Goal: Transaction & Acquisition: Purchase product/service

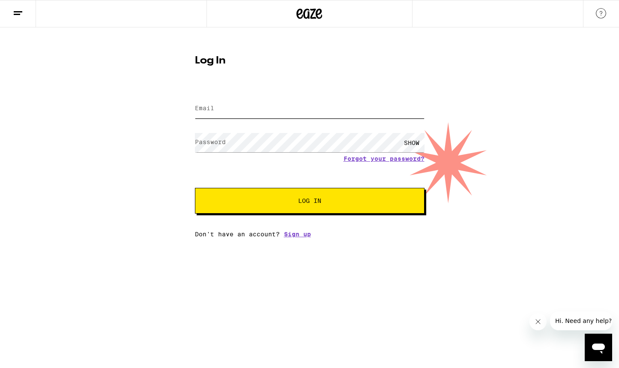
type input "[EMAIL_ADDRESS][DOMAIN_NAME]"
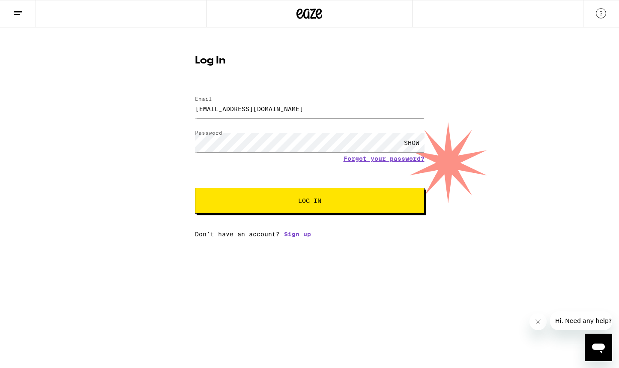
click at [307, 201] on span "Log In" at bounding box center [309, 201] width 23 height 6
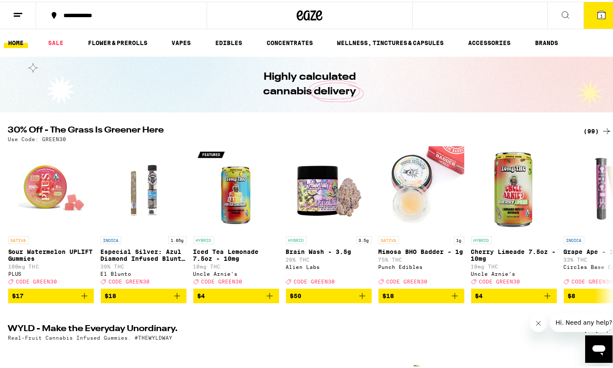
click at [600, 13] on span "1" at bounding box center [601, 14] width 3 height 5
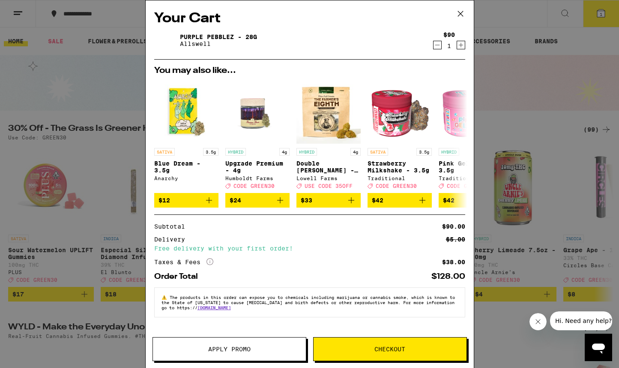
click at [459, 13] on icon at bounding box center [460, 13] width 13 height 13
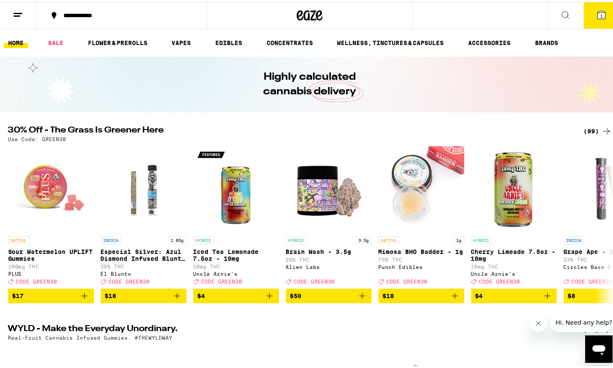
click at [14, 41] on link "HOME" at bounding box center [16, 41] width 24 height 10
click at [57, 40] on link "SALE" at bounding box center [56, 41] width 24 height 10
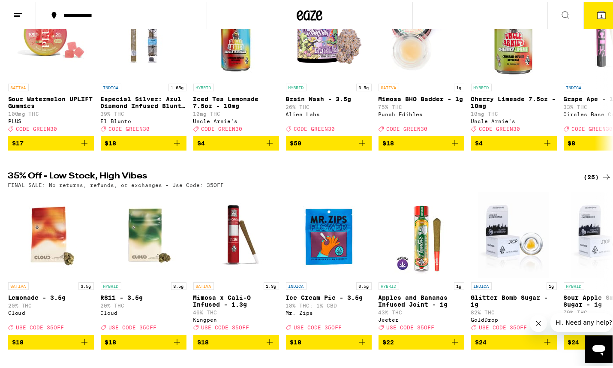
scroll to position [51, 0]
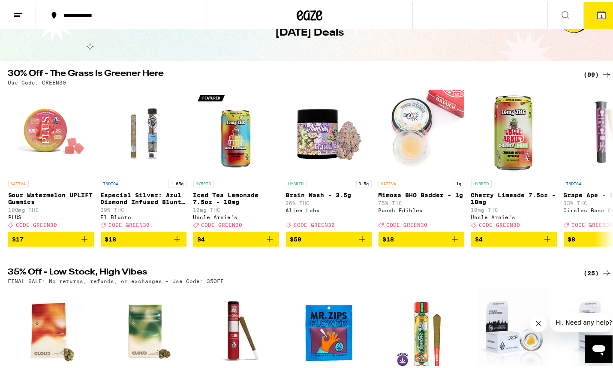
click at [588, 72] on div "(99)" at bounding box center [598, 73] width 28 height 10
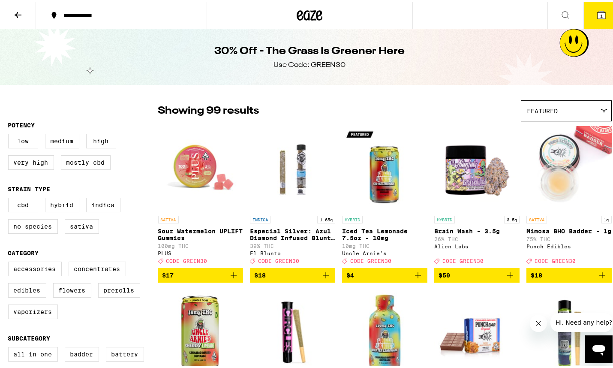
scroll to position [26, 0]
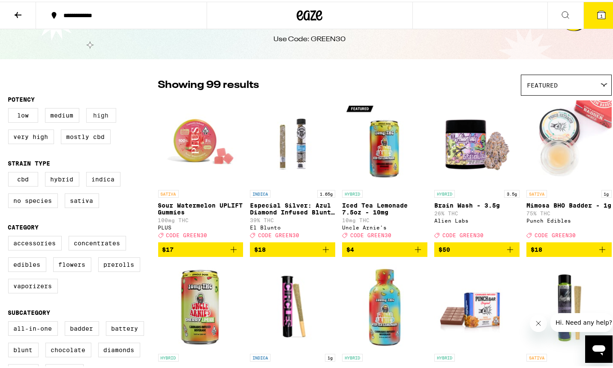
click at [99, 114] on label "High" at bounding box center [101, 113] width 30 height 15
click at [10, 108] on input "High" at bounding box center [10, 108] width 0 height 0
checkbox input "true"
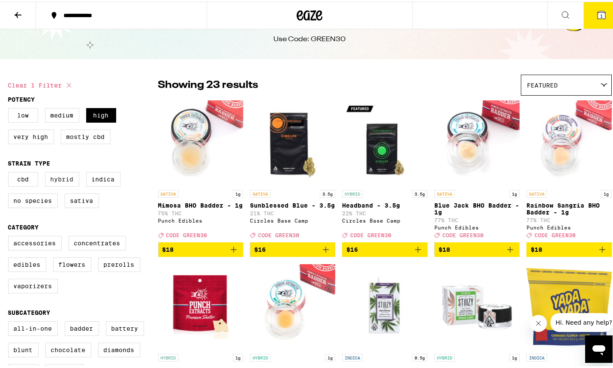
click at [61, 179] on label "Hybrid" at bounding box center [62, 177] width 34 height 15
click at [10, 172] on input "Hybrid" at bounding box center [10, 171] width 0 height 0
checkbox input "true"
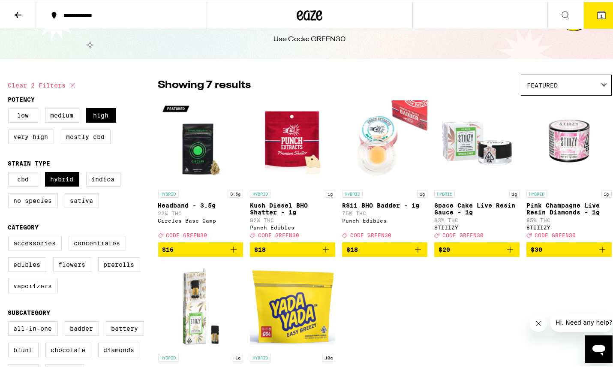
click at [73, 268] on label "Flowers" at bounding box center [72, 262] width 38 height 15
click at [10, 236] on input "Flowers" at bounding box center [10, 235] width 0 height 0
checkbox input "true"
